Goal: Transaction & Acquisition: Purchase product/service

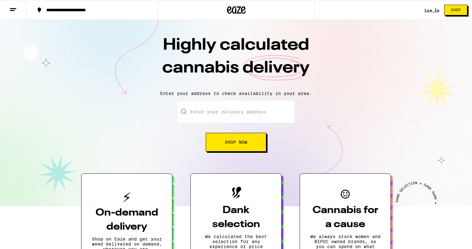
click at [227, 108] on input "Enter your delivery address" at bounding box center [236, 112] width 117 height 22
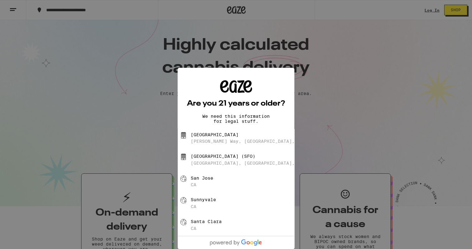
click at [228, 140] on div "[PERSON_NAME] Way, [GEOGRAPHIC_DATA], [GEOGRAPHIC_DATA]" at bounding box center [268, 141] width 155 height 5
type input "[GEOGRAPHIC_DATA], [PERSON_NAME] Way, [GEOGRAPHIC_DATA], [GEOGRAPHIC_DATA]"
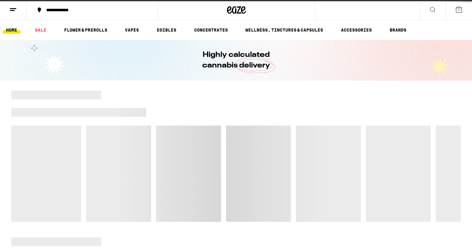
click at [235, 140] on div at bounding box center [235, 156] width 449 height 131
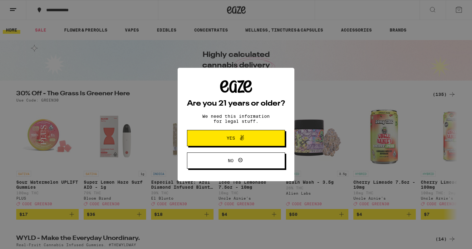
click at [261, 143] on button "Yes" at bounding box center [236, 138] width 98 height 16
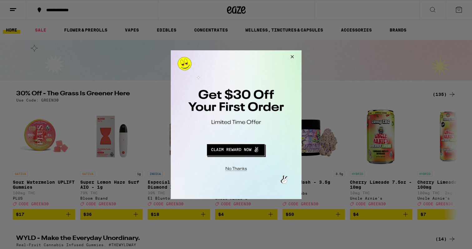
click at [294, 60] on button "Close Modal" at bounding box center [290, 57] width 17 height 15
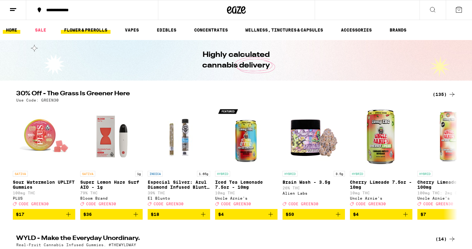
click at [96, 29] on link "FLOWER & PREROLLS" at bounding box center [86, 29] width 50 height 7
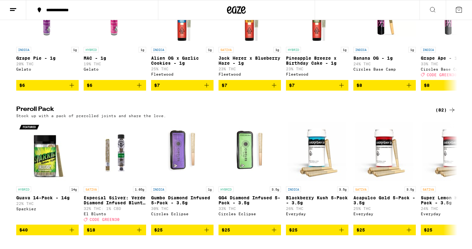
scroll to position [422, 0]
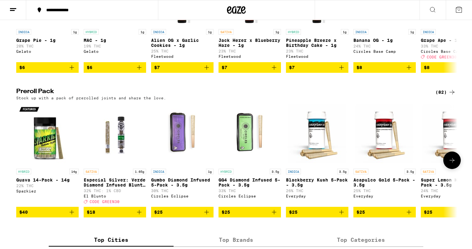
click at [450, 164] on icon at bounding box center [451, 159] width 7 height 7
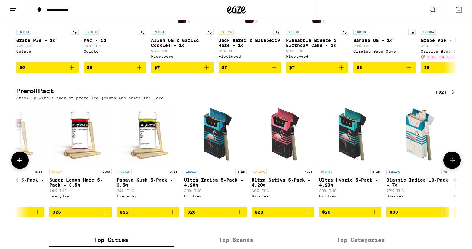
click at [450, 164] on icon at bounding box center [451, 159] width 7 height 7
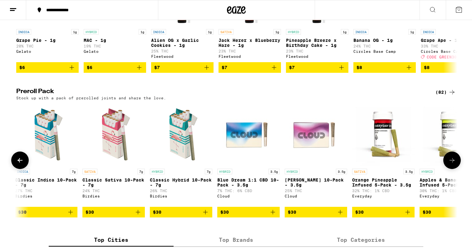
click at [450, 164] on icon at bounding box center [451, 159] width 7 height 7
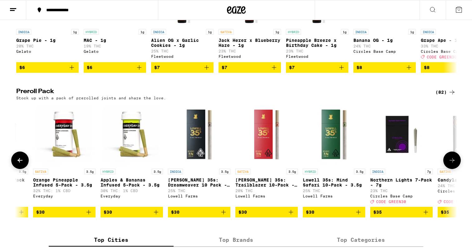
scroll to position [0, 1114]
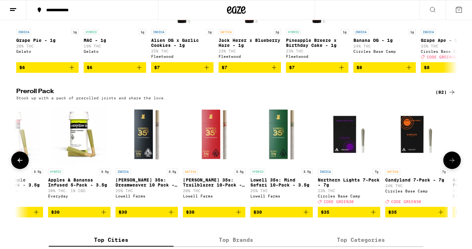
click at [451, 164] on icon at bounding box center [451, 159] width 7 height 7
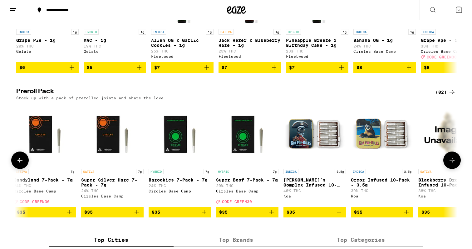
click at [451, 164] on icon at bounding box center [451, 159] width 7 height 7
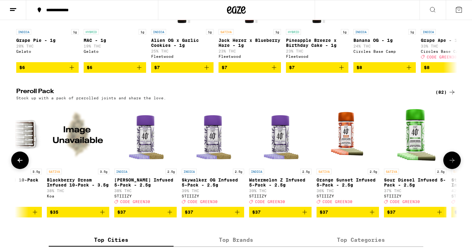
click at [451, 164] on icon at bounding box center [451, 159] width 7 height 7
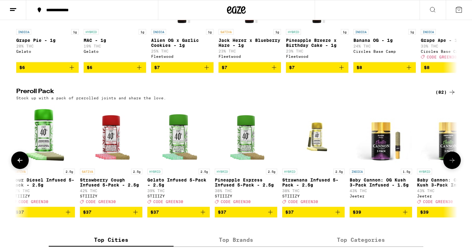
click at [451, 164] on icon at bounding box center [451, 159] width 7 height 7
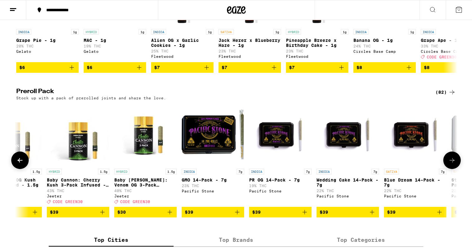
scroll to position [0, 2600]
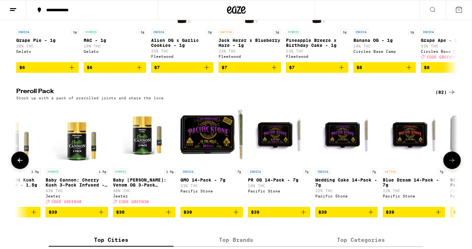
click at [451, 164] on icon at bounding box center [451, 159] width 7 height 7
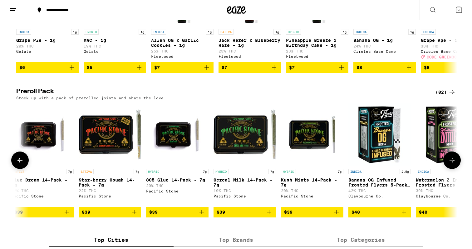
click at [451, 164] on icon at bounding box center [451, 159] width 7 height 7
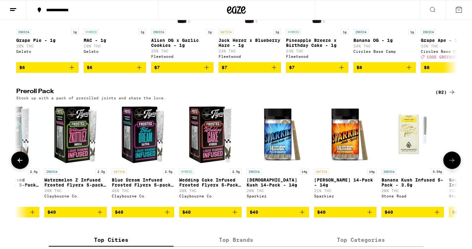
click at [452, 164] on icon at bounding box center [451, 159] width 7 height 7
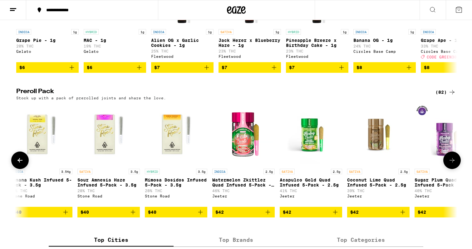
click at [452, 164] on icon at bounding box center [451, 159] width 7 height 7
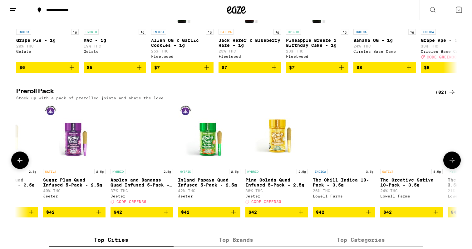
click at [452, 164] on icon at bounding box center [451, 159] width 7 height 7
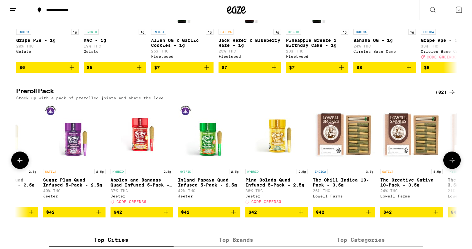
scroll to position [0, 4457]
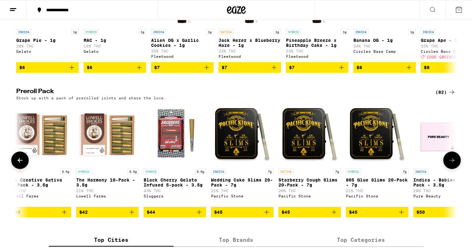
click at [452, 164] on icon at bounding box center [451, 159] width 7 height 7
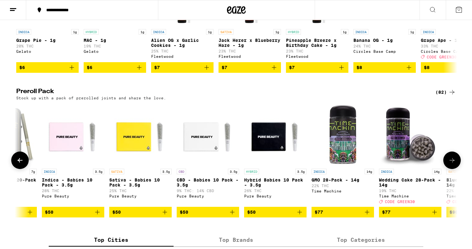
click at [452, 164] on icon at bounding box center [451, 159] width 7 height 7
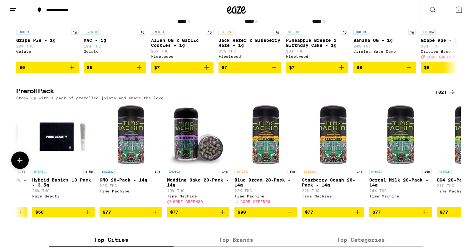
scroll to position [0, 5089]
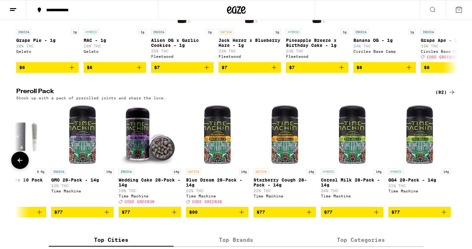
click at [452, 169] on div at bounding box center [451, 159] width 17 height 17
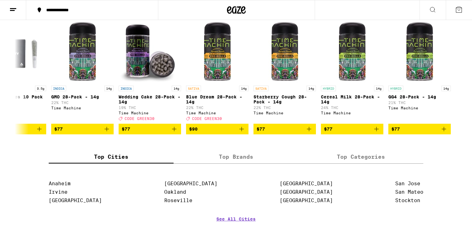
scroll to position [248, 0]
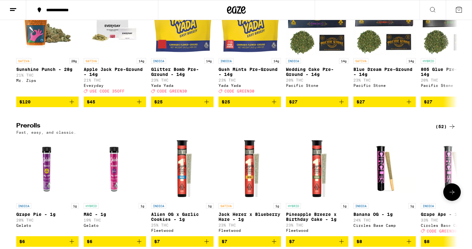
click at [452, 199] on button at bounding box center [451, 191] width 17 height 17
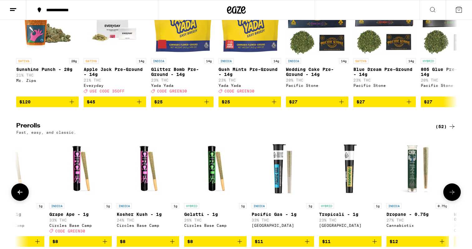
click at [452, 199] on button at bounding box center [451, 191] width 17 height 17
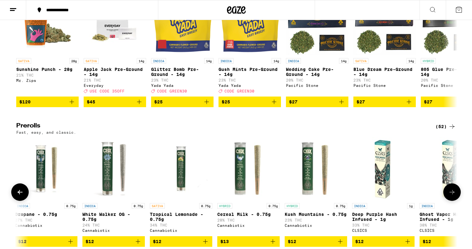
click at [452, 199] on button at bounding box center [451, 191] width 17 height 17
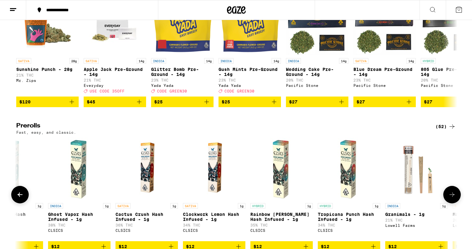
click at [452, 199] on button at bounding box center [451, 194] width 17 height 17
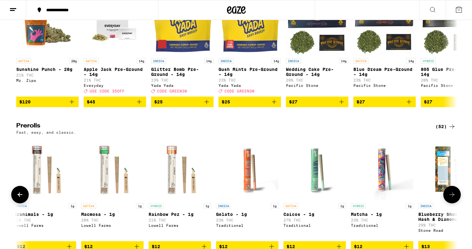
click at [452, 199] on button at bounding box center [451, 194] width 17 height 17
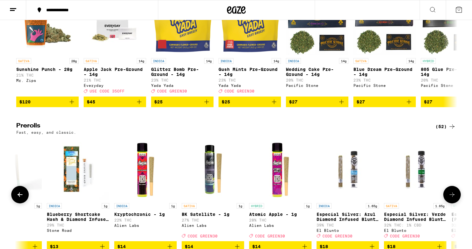
click at [452, 199] on button at bounding box center [451, 194] width 17 height 17
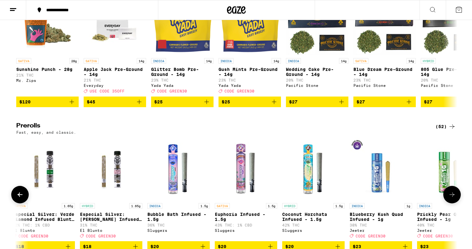
click at [452, 199] on button at bounding box center [451, 194] width 17 height 17
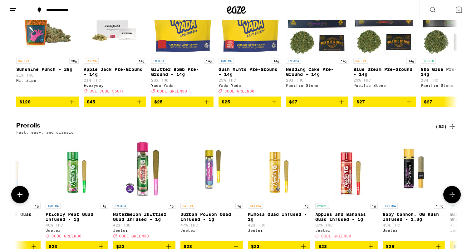
click at [452, 199] on button at bounding box center [451, 194] width 17 height 17
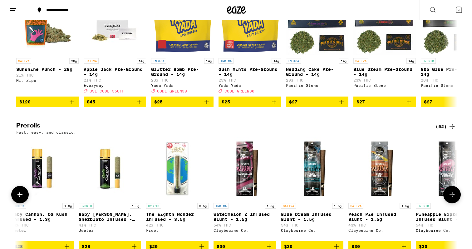
click at [452, 199] on button at bounding box center [451, 194] width 17 height 17
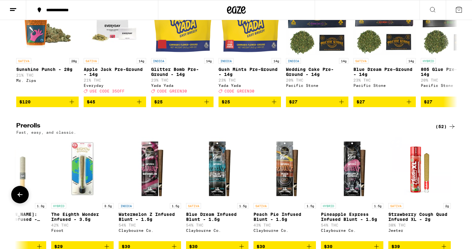
click at [452, 199] on div at bounding box center [451, 194] width 17 height 17
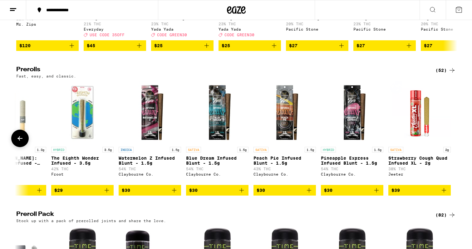
scroll to position [304, 0]
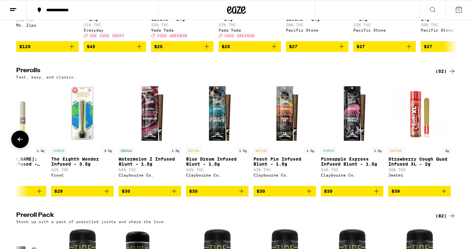
click at [23, 148] on button at bounding box center [19, 138] width 17 height 17
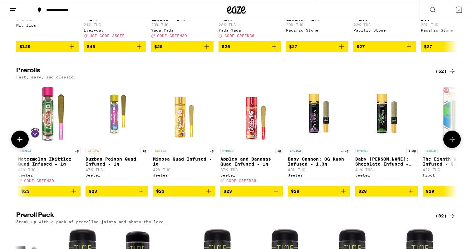
click at [23, 148] on button at bounding box center [19, 138] width 17 height 17
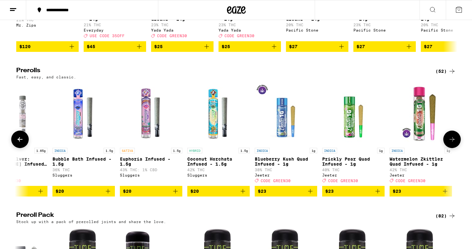
click at [23, 148] on button at bounding box center [19, 138] width 17 height 17
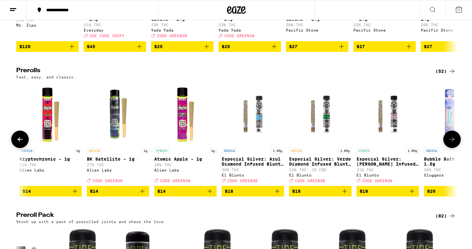
click at [23, 148] on button at bounding box center [19, 138] width 17 height 17
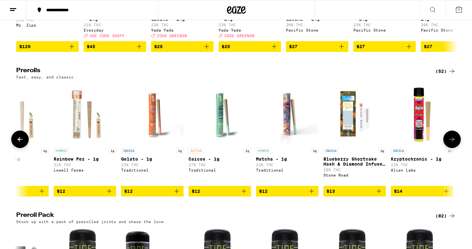
click at [23, 148] on button at bounding box center [19, 138] width 17 height 17
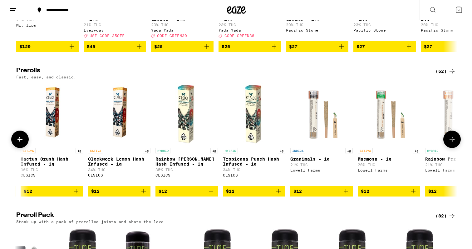
click at [23, 148] on button at bounding box center [19, 138] width 17 height 17
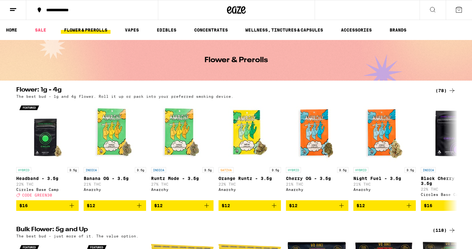
scroll to position [0, 0]
